Goal: Transaction & Acquisition: Purchase product/service

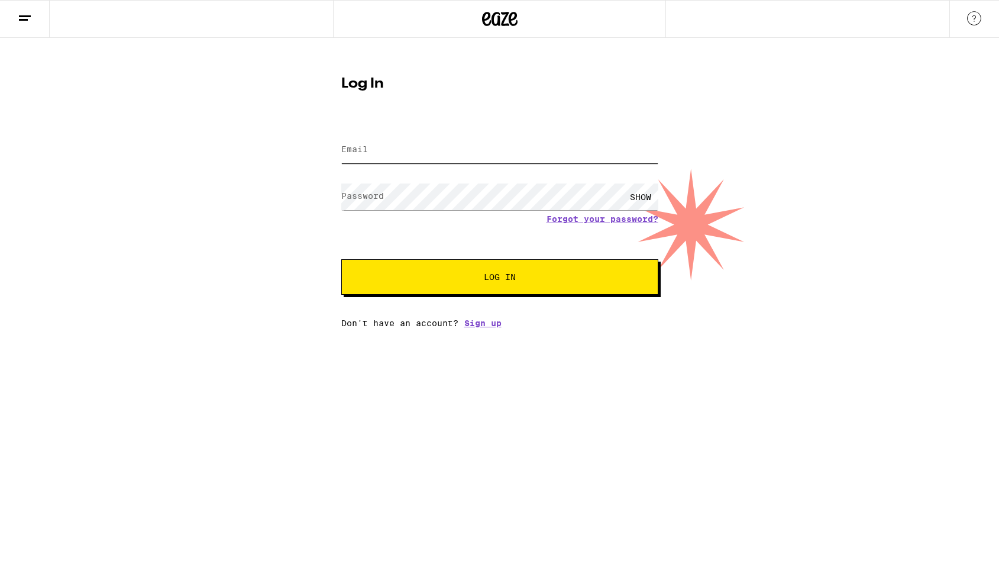
type input "[PERSON_NAME][EMAIL_ADDRESS][DOMAIN_NAME]"
click at [507, 276] on span "Log In" at bounding box center [500, 277] width 32 height 8
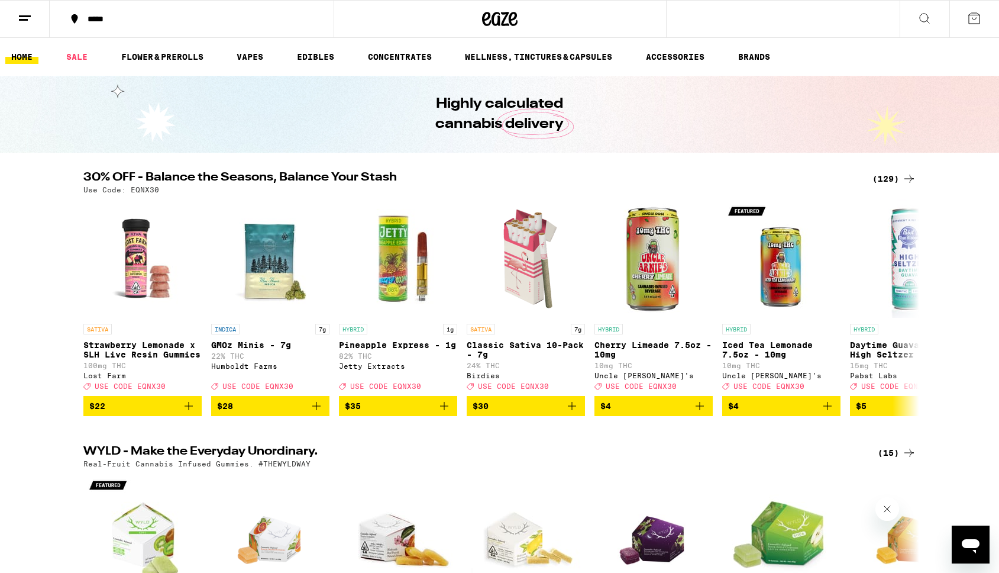
click at [21, 12] on icon at bounding box center [25, 18] width 14 height 14
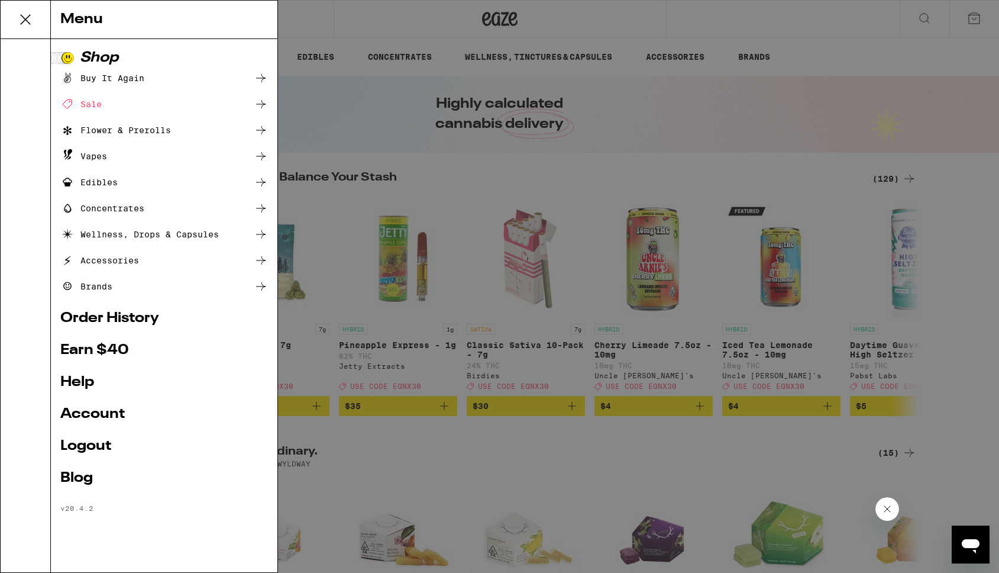
click at [151, 80] on div "Buy It Again" at bounding box center [164, 78] width 208 height 14
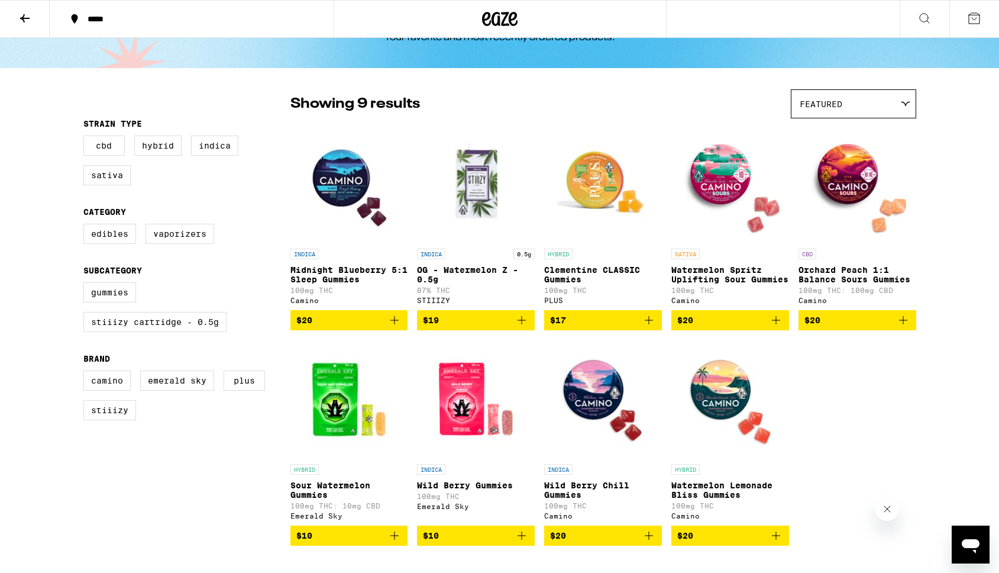
scroll to position [50, 0]
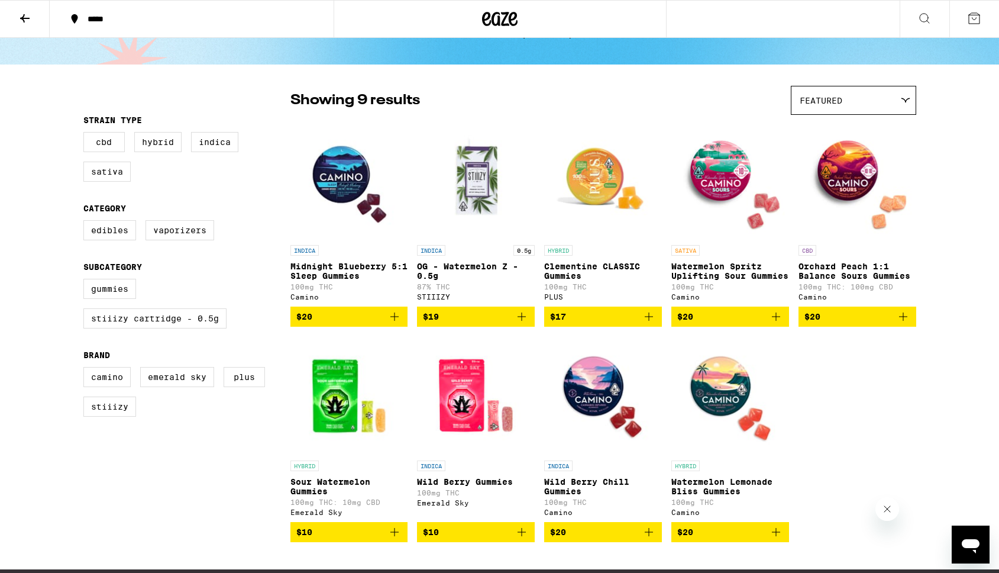
click at [521, 322] on icon "Add to bag" at bounding box center [522, 316] width 14 height 14
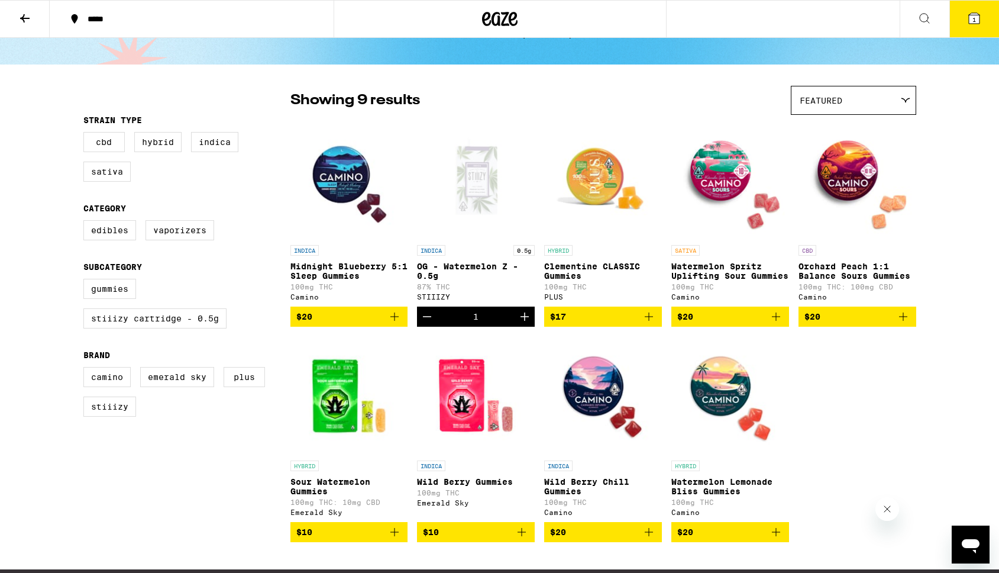
scroll to position [88, 0]
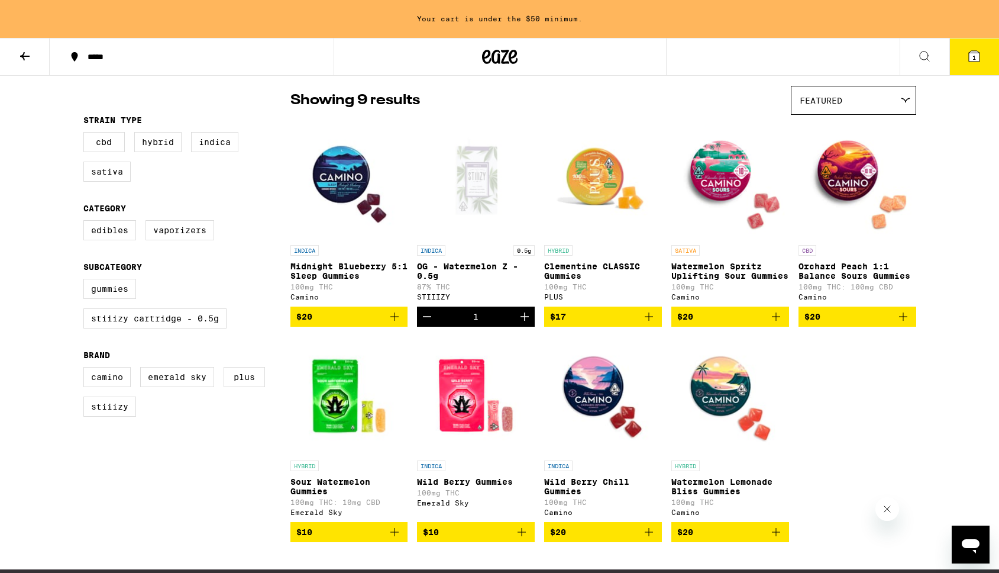
click at [648, 321] on icon "Add to bag" at bounding box center [649, 316] width 8 height 8
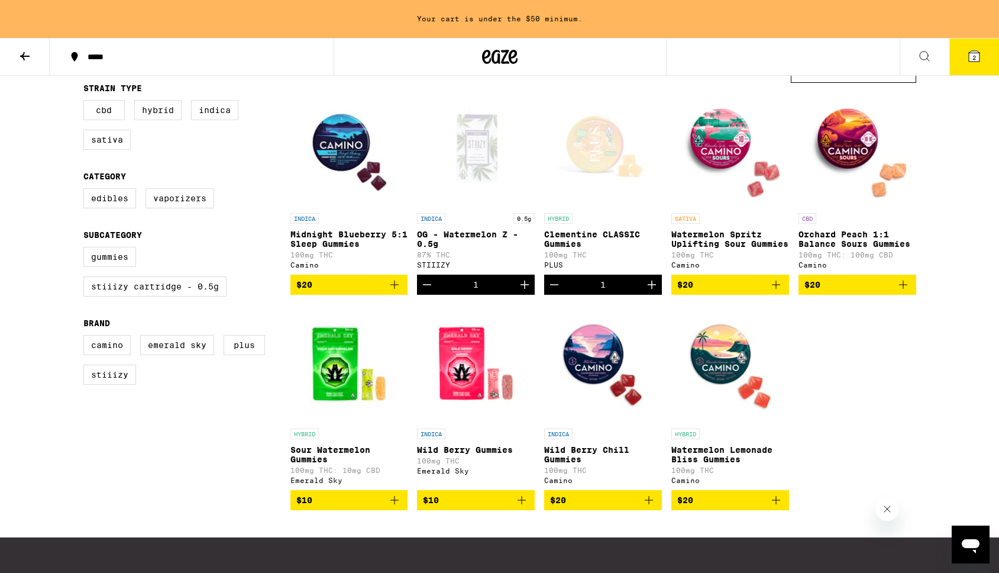
scroll to position [118, 0]
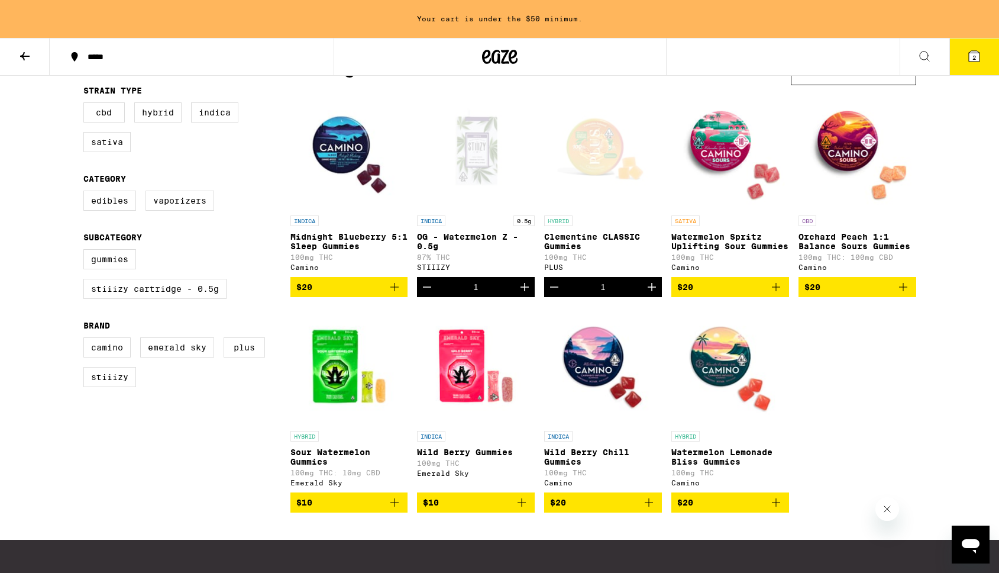
click at [474, 243] on p "OG - Watermelon Z - 0.5g" at bounding box center [476, 241] width 118 height 19
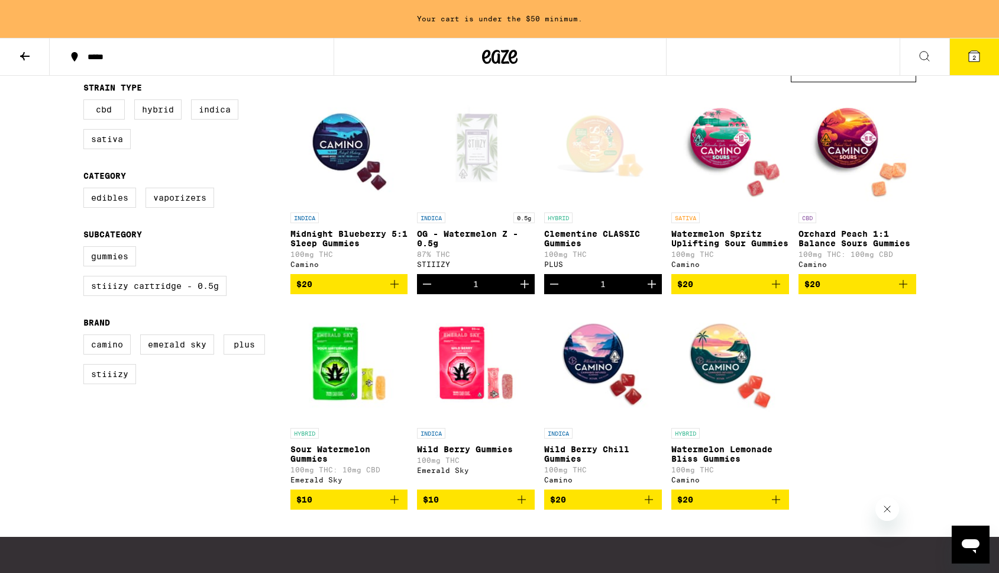
click at [657, 291] on icon "Increment" at bounding box center [652, 284] width 14 height 14
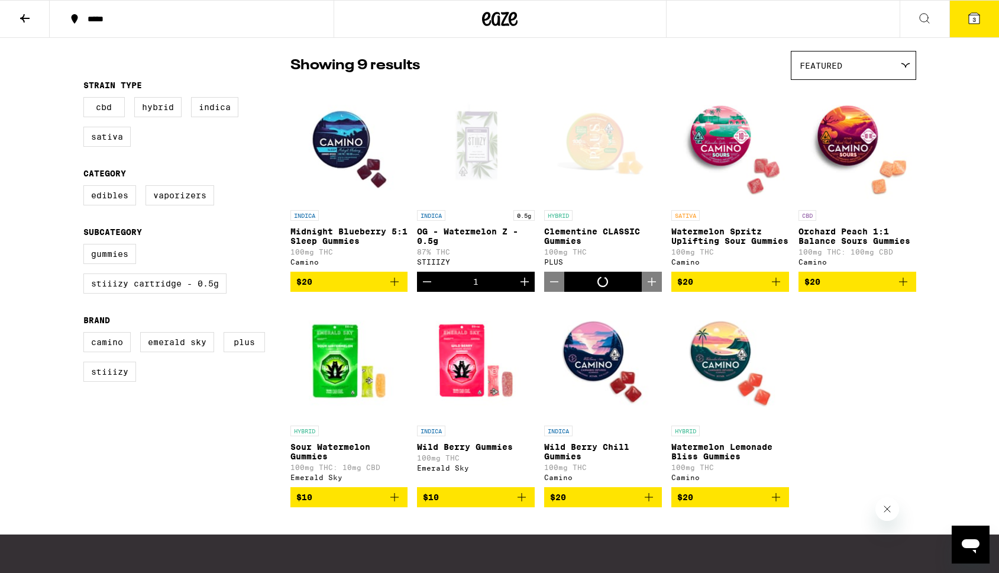
scroll to position [80, 0]
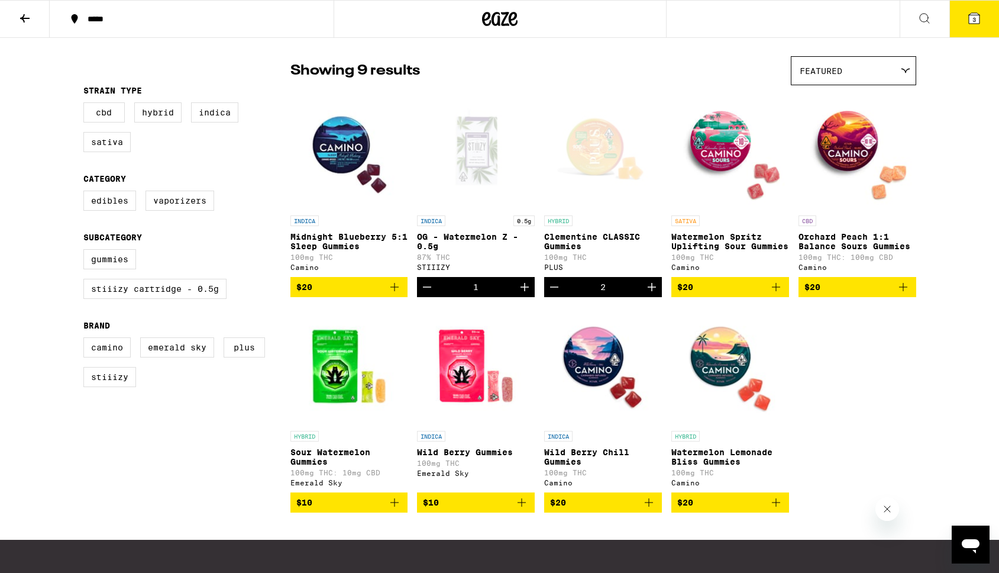
click at [981, 17] on button "3" at bounding box center [974, 19] width 50 height 37
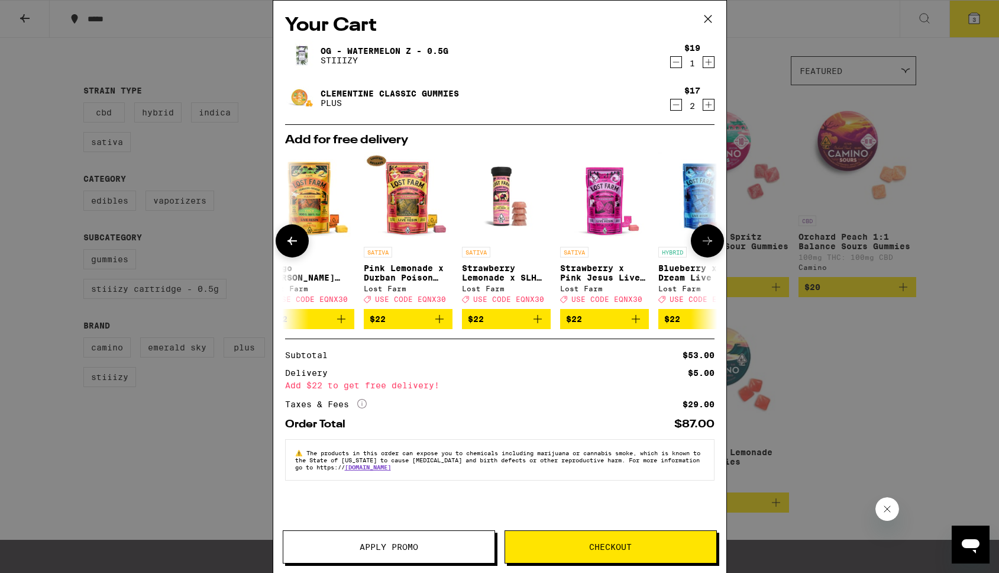
scroll to position [0, 552]
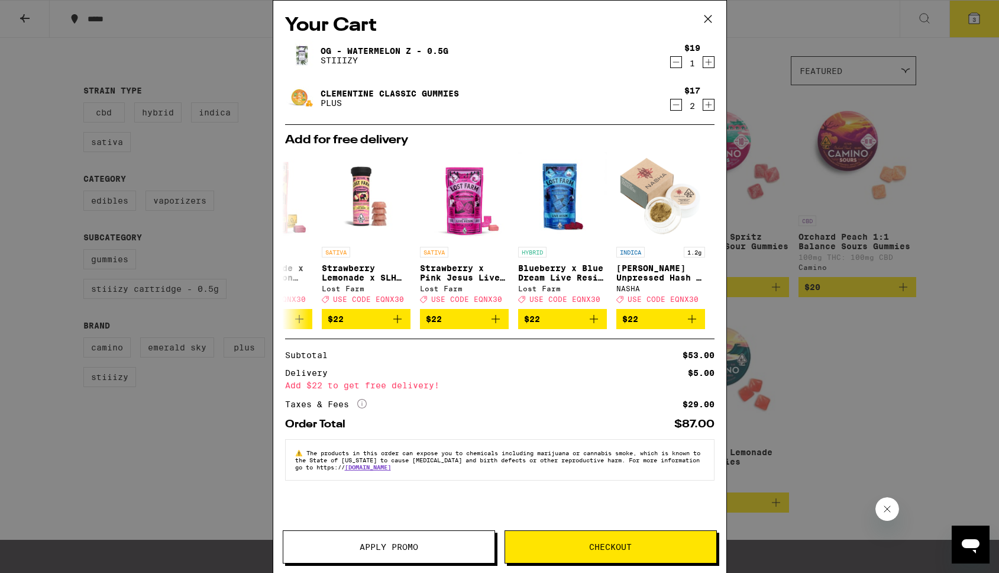
click at [711, 57] on icon "Increment" at bounding box center [708, 62] width 11 height 14
click at [673, 63] on icon "Decrement" at bounding box center [676, 62] width 11 height 14
click at [589, 545] on span "Checkout" at bounding box center [610, 546] width 43 height 8
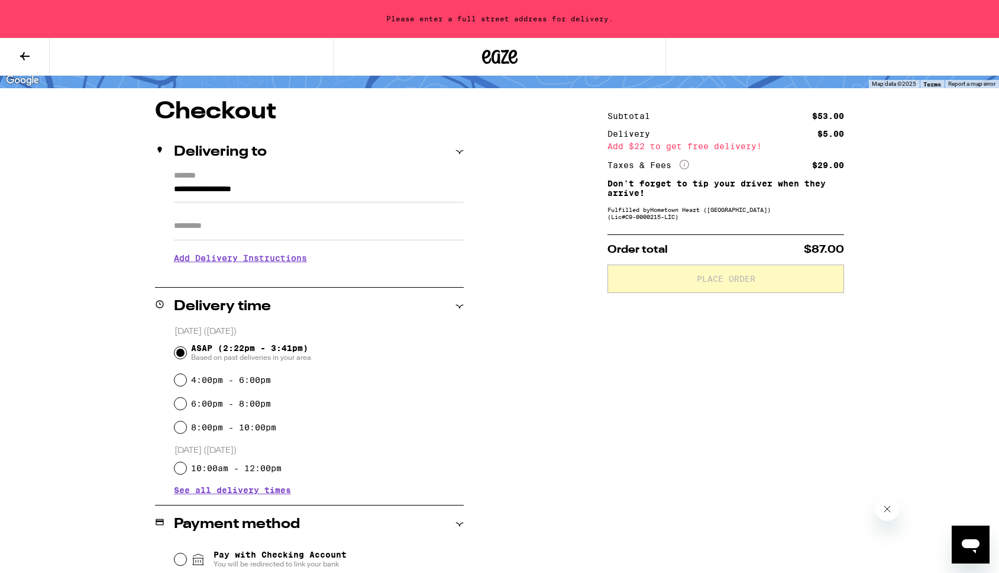
scroll to position [82, 0]
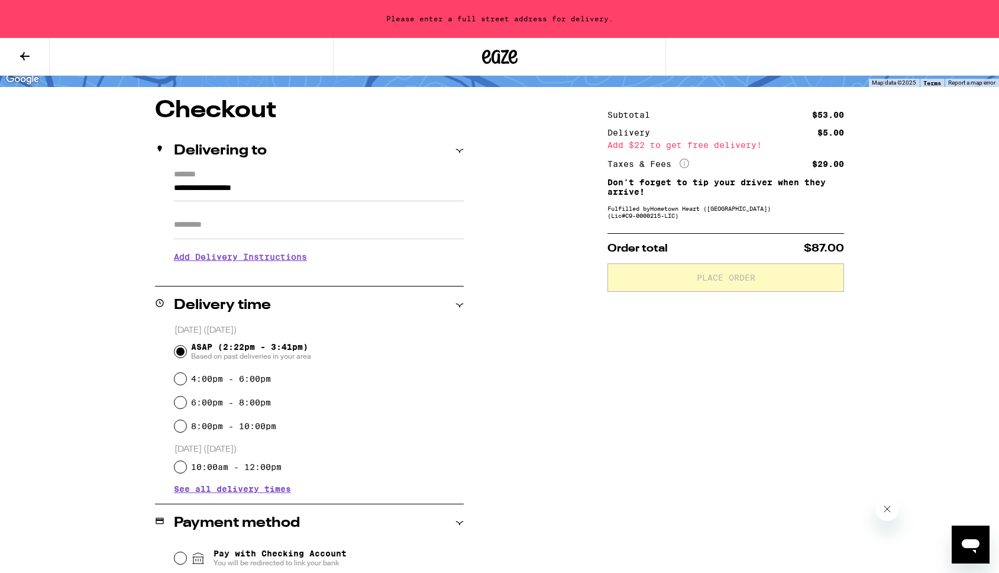
click at [264, 185] on input "**********" at bounding box center [319, 191] width 290 height 20
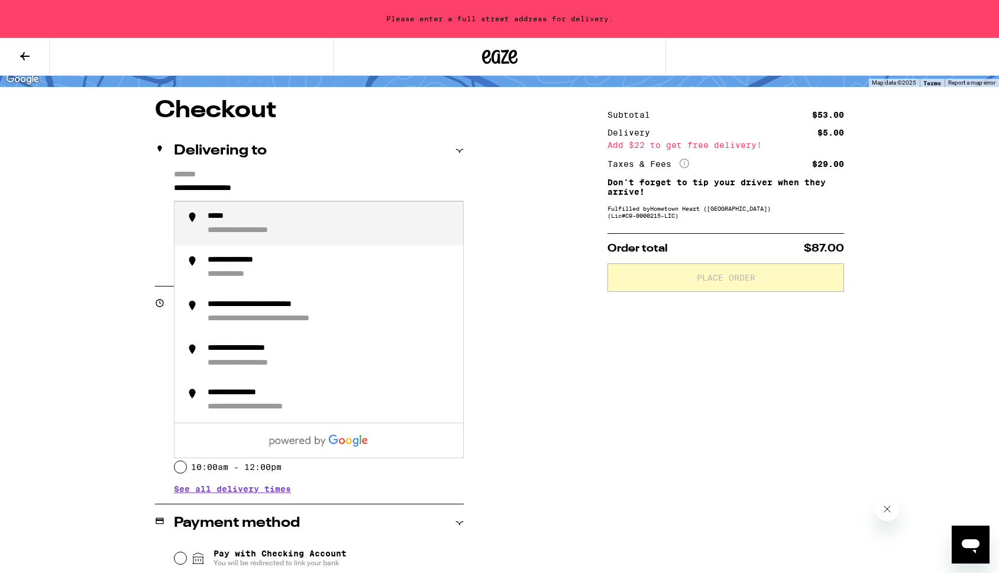
click at [329, 190] on input "**********" at bounding box center [319, 191] width 290 height 20
click at [118, 192] on div "**********" at bounding box center [500, 432] width 852 height 667
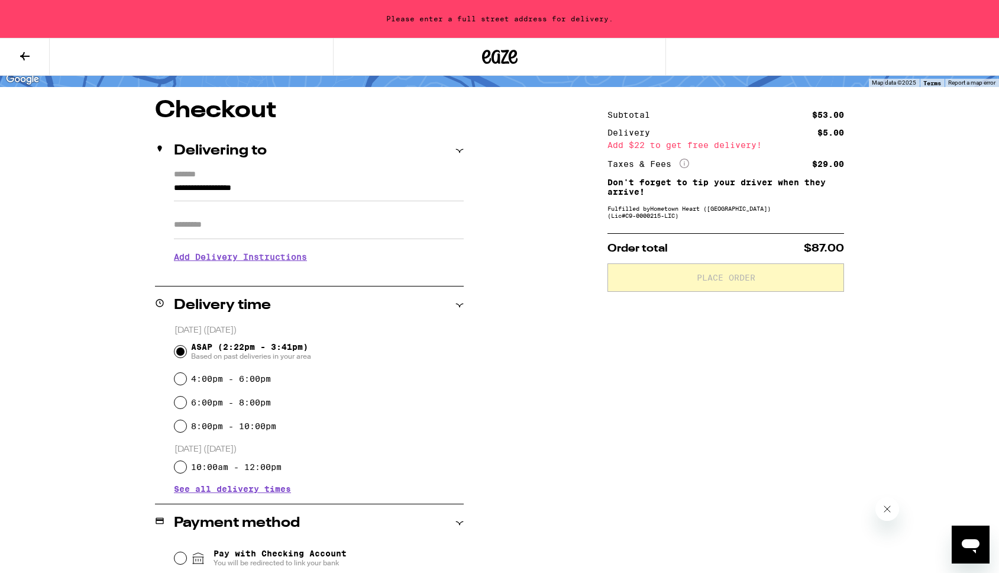
click at [296, 192] on input "**********" at bounding box center [319, 191] width 290 height 20
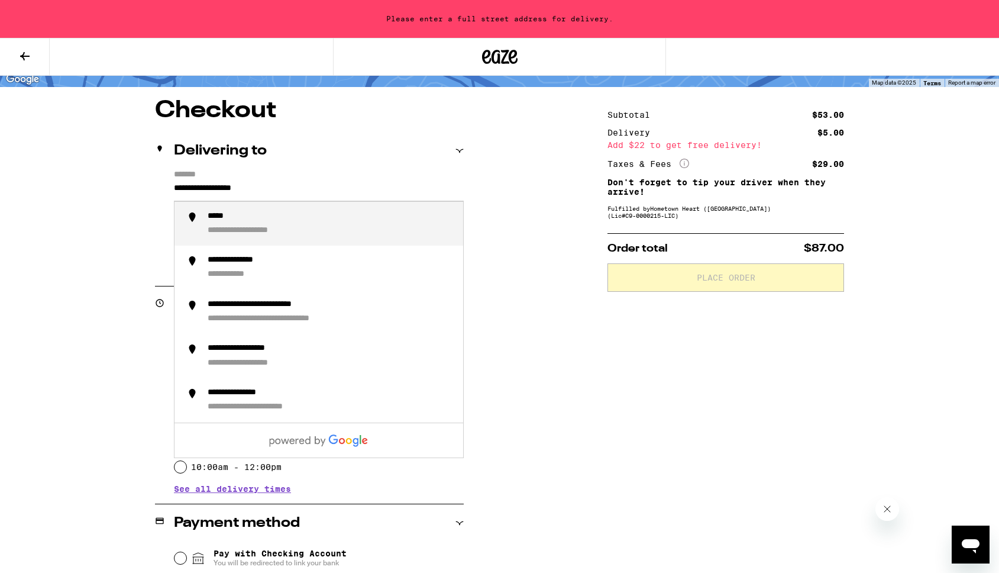
drag, startPoint x: 300, startPoint y: 192, endPoint x: 141, endPoint y: 188, distance: 158.6
click at [141, 188] on div "**********" at bounding box center [500, 432] width 852 height 667
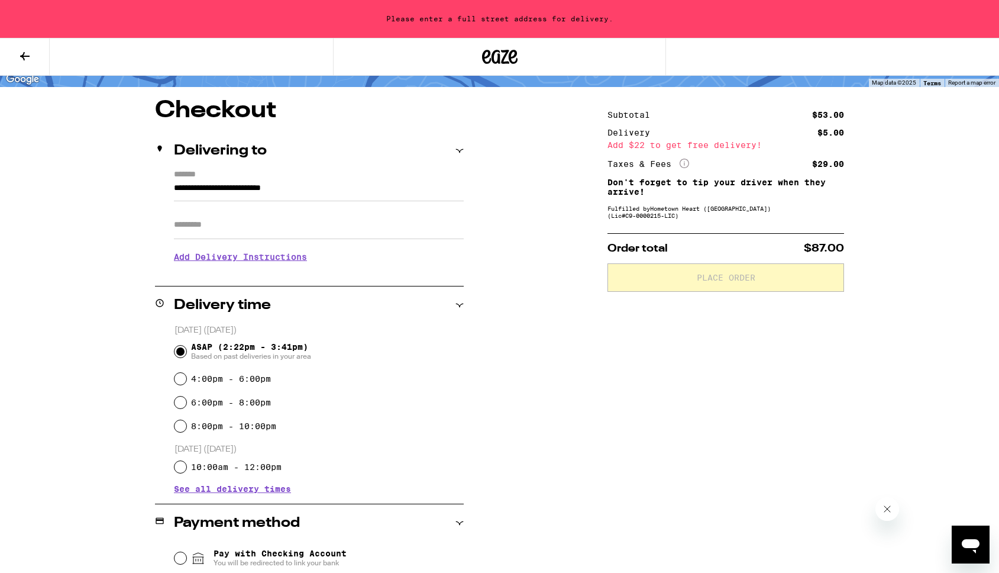
type input "**********"
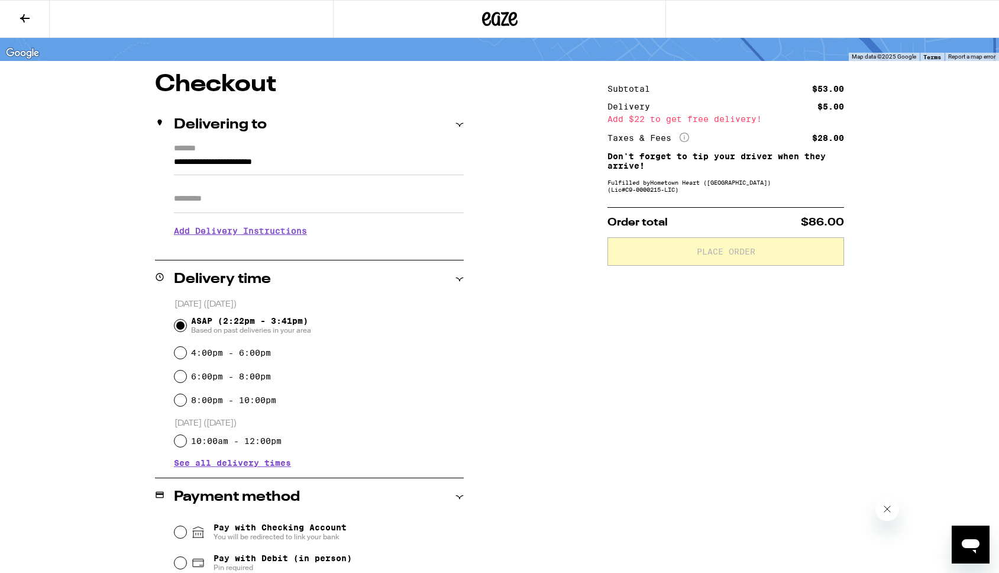
scroll to position [238, 0]
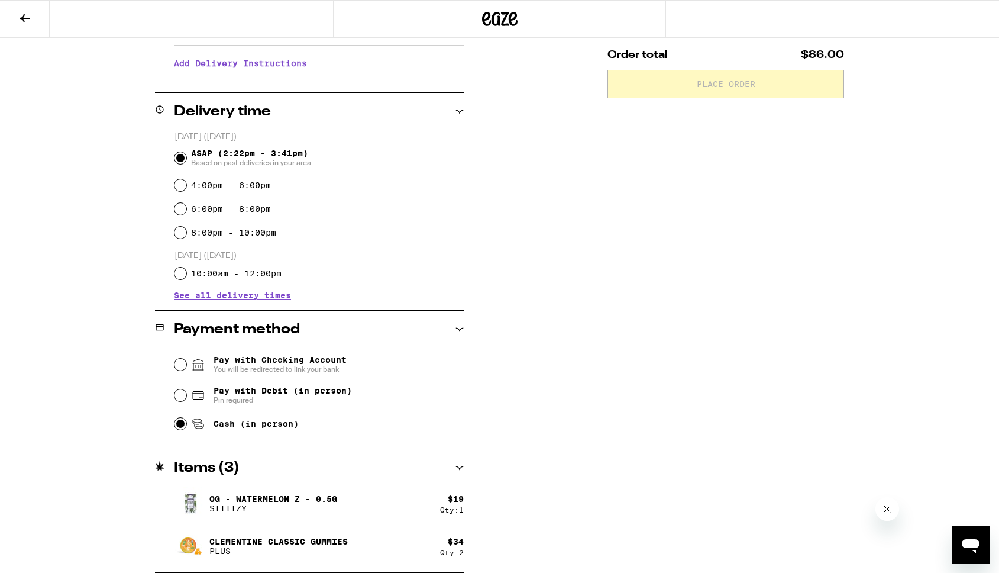
click at [185, 428] on input "Cash (in person)" at bounding box center [180, 424] width 12 height 12
radio input "true"
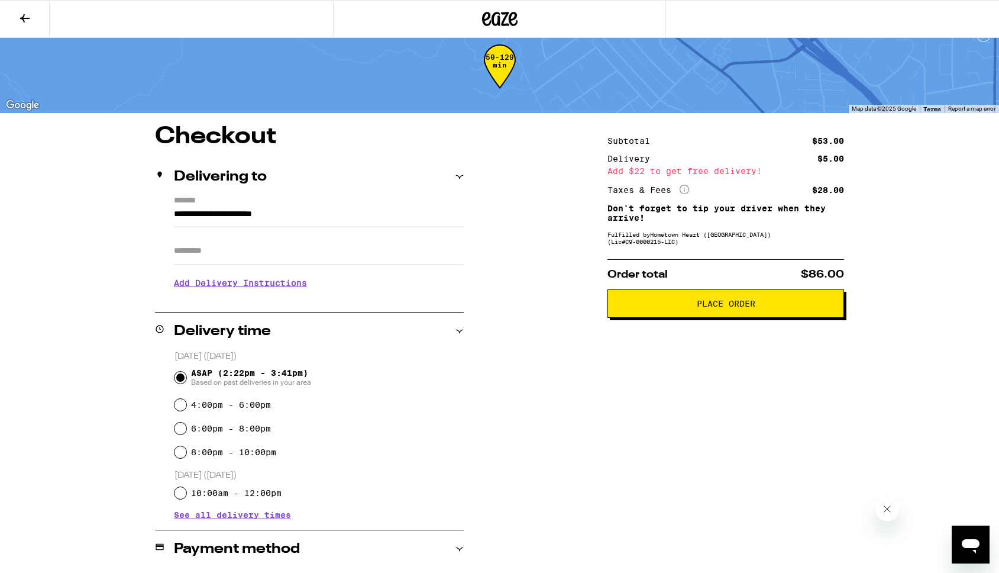
scroll to position [0, 0]
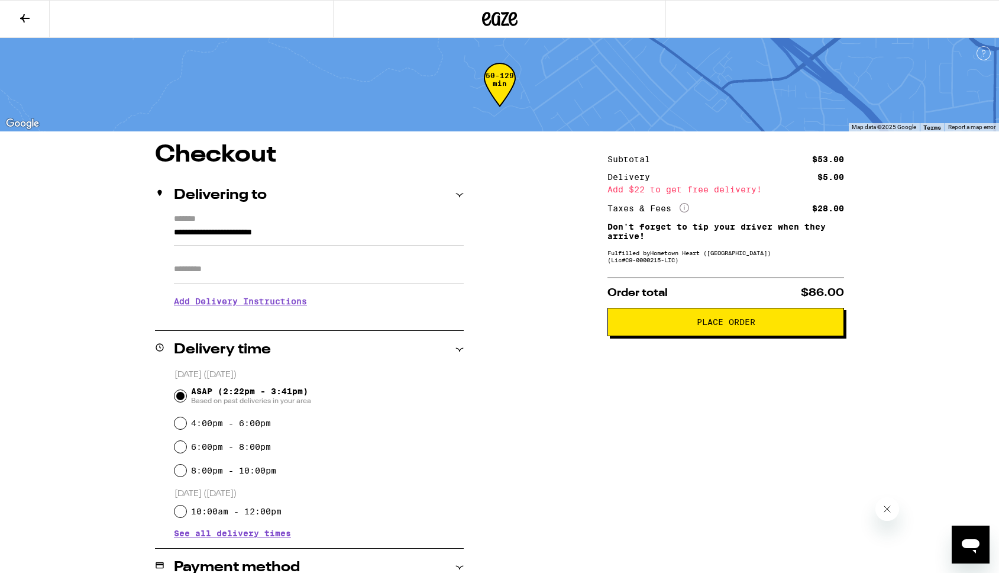
click at [700, 325] on span "Place Order" at bounding box center [726, 322] width 59 height 8
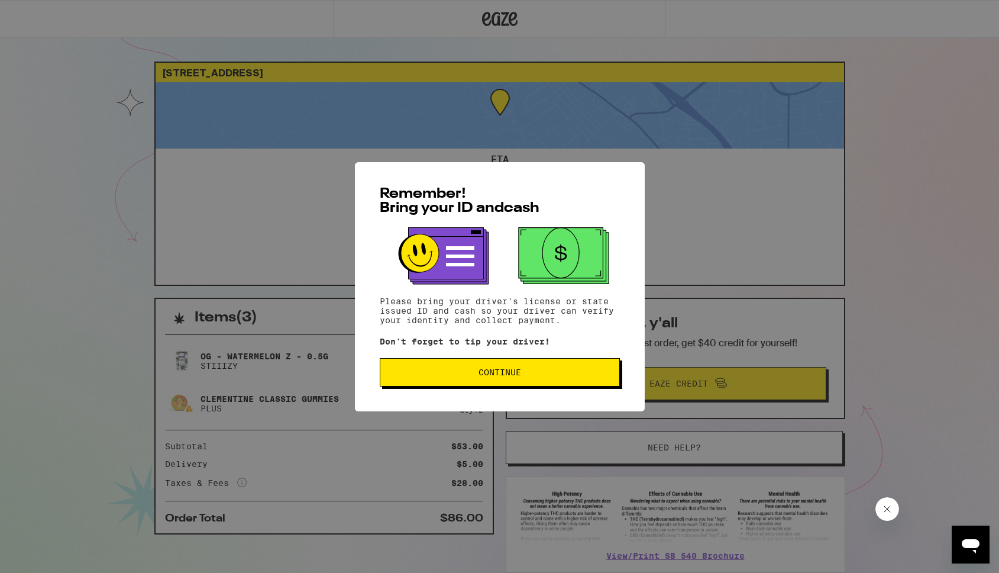
click at [509, 372] on span "Continue" at bounding box center [500, 372] width 43 height 8
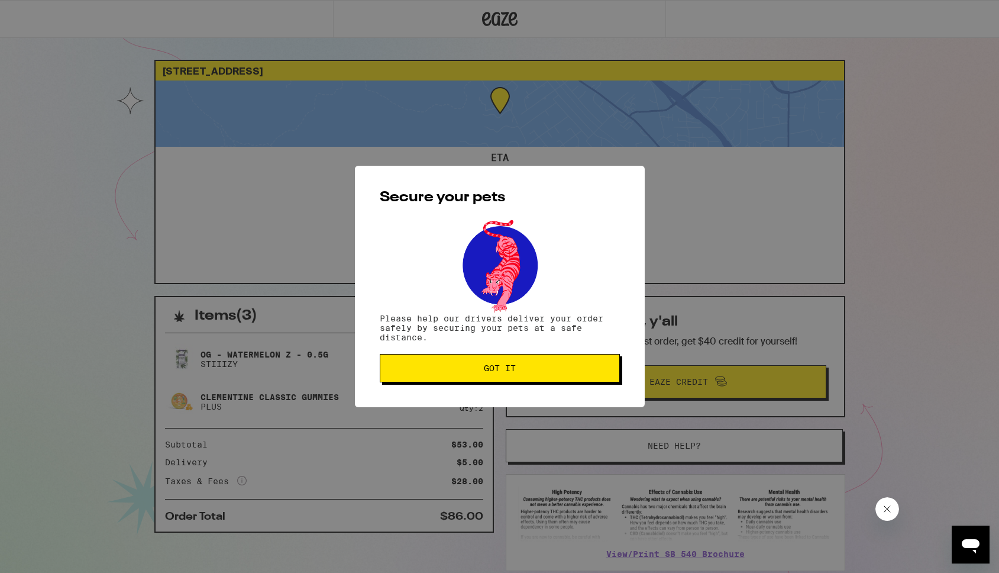
click at [497, 369] on span "Got it" at bounding box center [500, 368] width 32 height 8
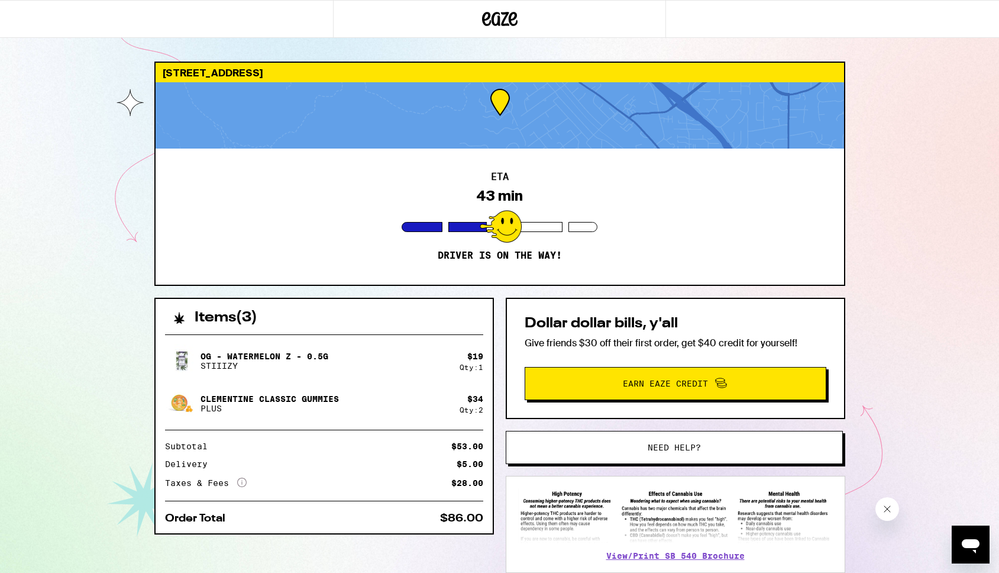
scroll to position [0, 0]
click at [82, 137] on div "15 Kirkcrest Ct Alamo 94507 ETA 40 min Driver is on the way! Items ( 3 ) OG - W…" at bounding box center [499, 322] width 999 height 645
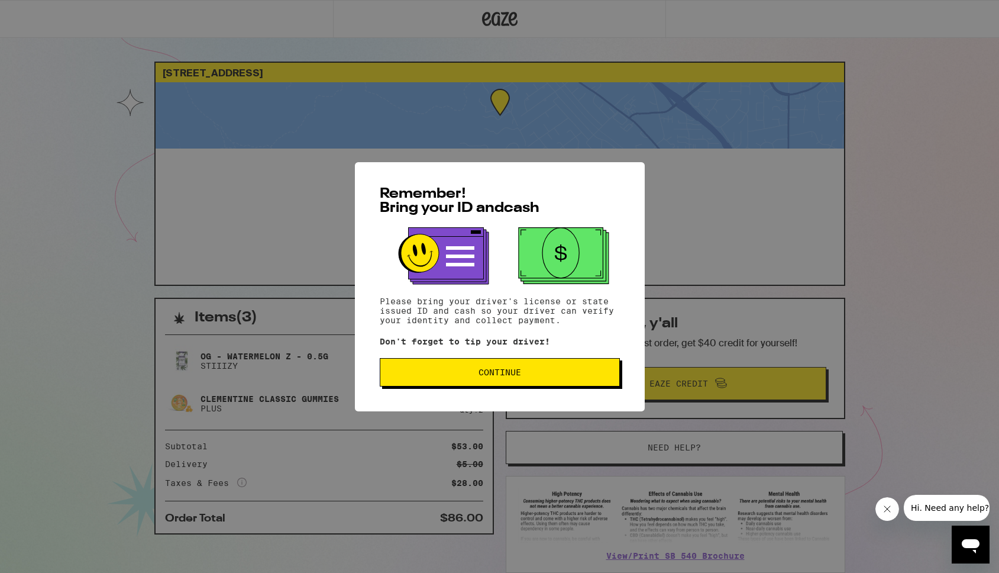
click at [479, 369] on span "Continue" at bounding box center [500, 372] width 43 height 8
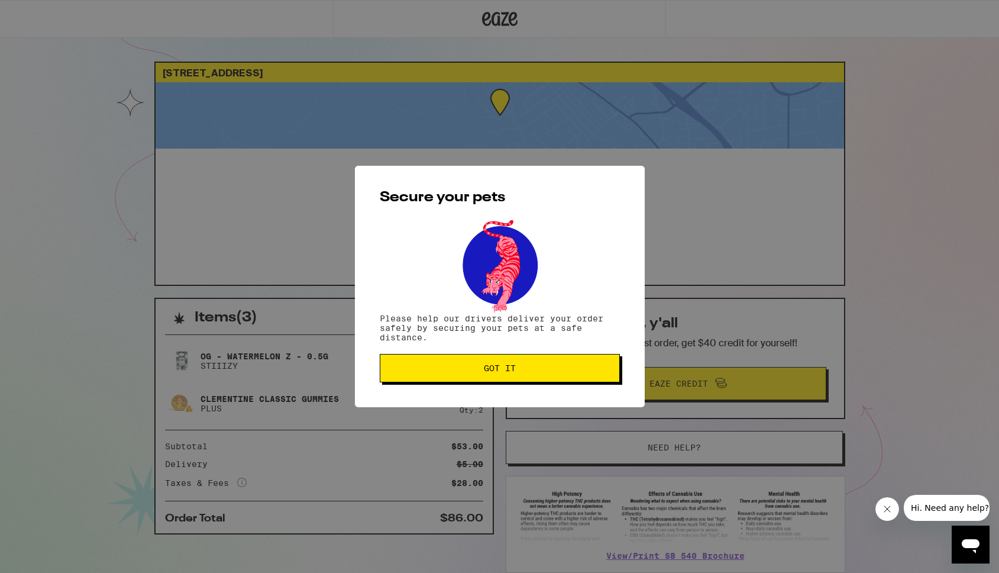
click at [526, 380] on button "Got it" at bounding box center [500, 368] width 240 height 28
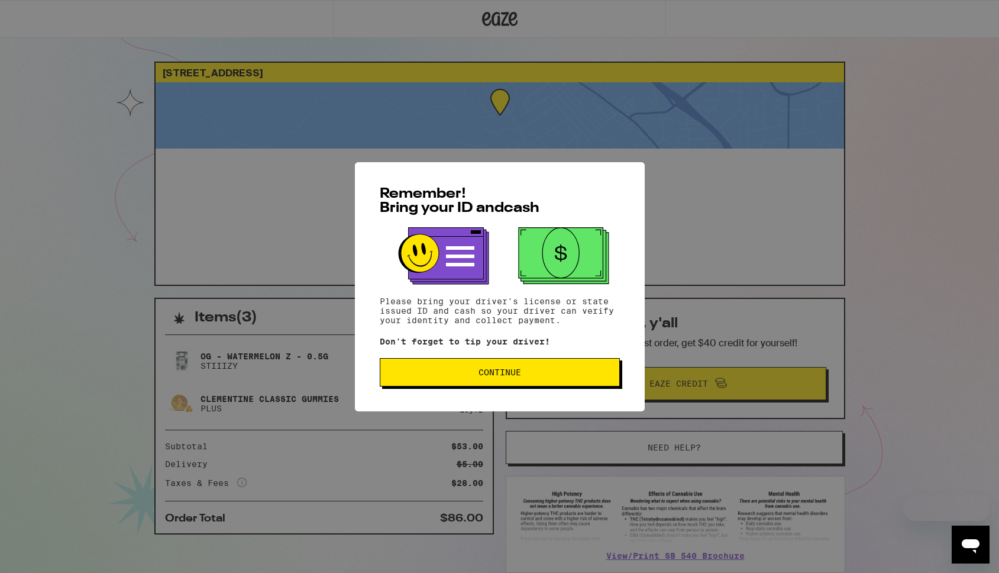
click at [468, 376] on span "Continue" at bounding box center [500, 372] width 220 height 8
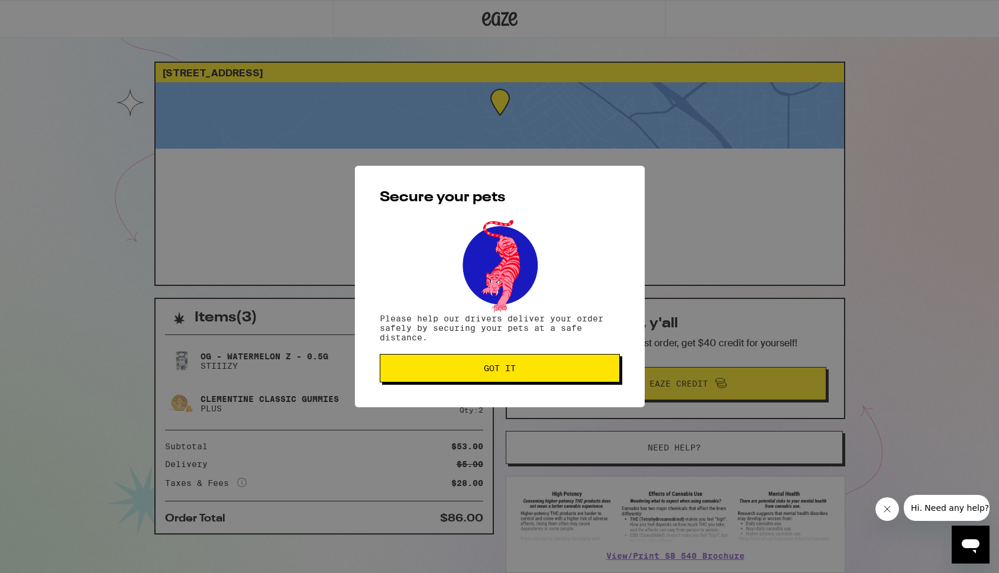
click at [474, 360] on button "Got it" at bounding box center [500, 368] width 240 height 28
